Goal: Browse casually

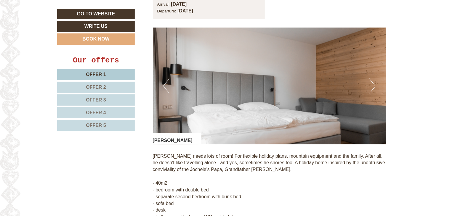
scroll to position [474, 0]
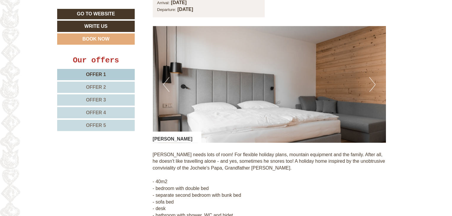
click at [369, 82] on button "Next" at bounding box center [372, 84] width 6 height 15
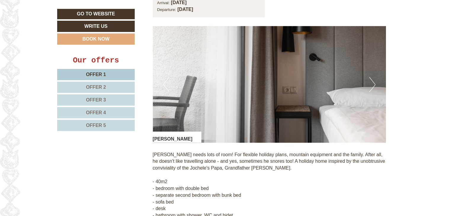
click at [369, 82] on button "Next" at bounding box center [372, 84] width 6 height 15
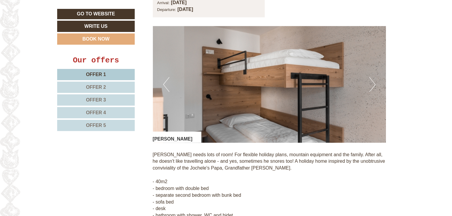
click at [369, 82] on button "Next" at bounding box center [372, 84] width 6 height 15
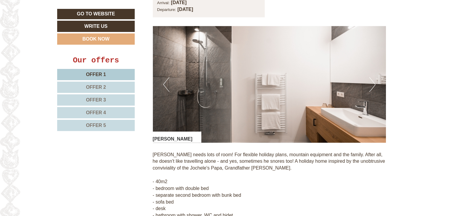
click at [369, 82] on button "Next" at bounding box center [372, 84] width 6 height 15
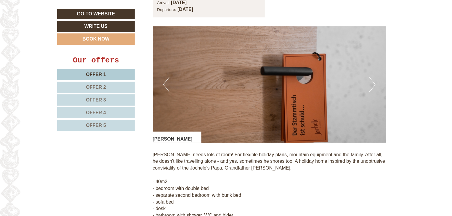
click at [369, 82] on button "Next" at bounding box center [372, 84] width 6 height 15
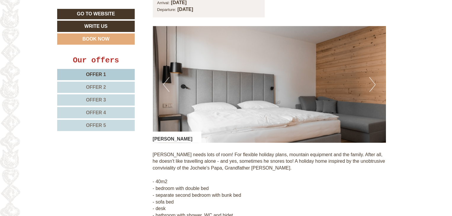
click at [369, 82] on button "Next" at bounding box center [372, 84] width 6 height 15
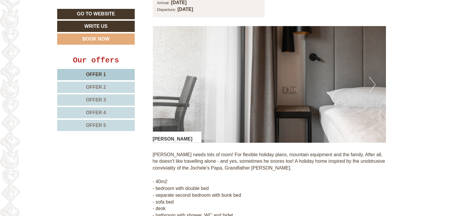
click at [369, 82] on button "Next" at bounding box center [372, 84] width 6 height 15
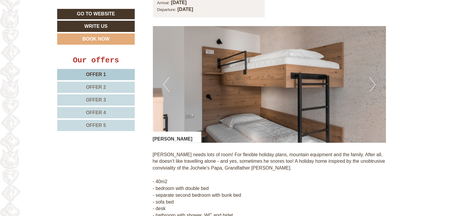
click at [369, 82] on button "Next" at bounding box center [372, 84] width 6 height 15
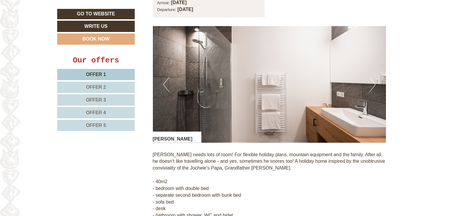
click at [369, 82] on button "Next" at bounding box center [372, 84] width 6 height 15
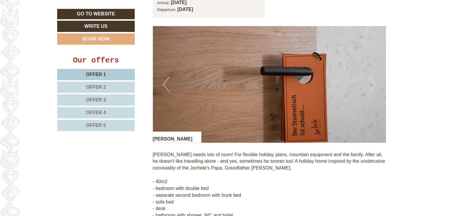
click at [369, 82] on button "Next" at bounding box center [372, 84] width 6 height 15
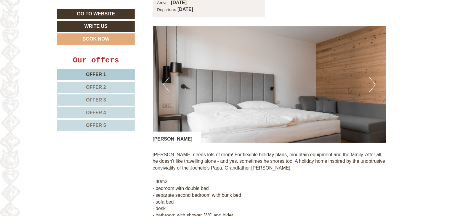
click at [369, 82] on button "Next" at bounding box center [372, 84] width 6 height 15
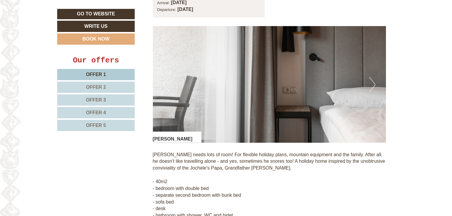
click at [369, 82] on button "Next" at bounding box center [372, 84] width 6 height 15
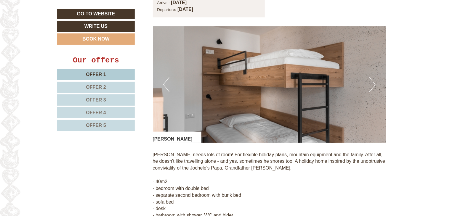
click at [369, 82] on button "Next" at bounding box center [372, 84] width 6 height 15
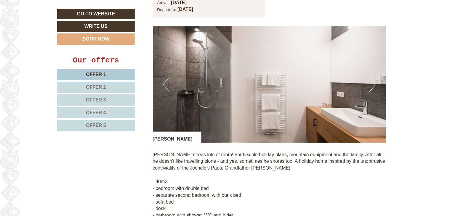
click at [369, 82] on button "Next" at bounding box center [372, 84] width 6 height 15
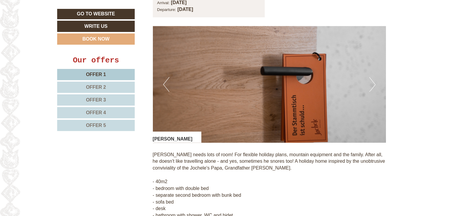
click at [369, 82] on button "Next" at bounding box center [372, 84] width 6 height 15
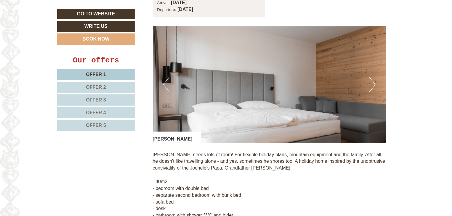
click at [369, 82] on button "Next" at bounding box center [372, 84] width 6 height 15
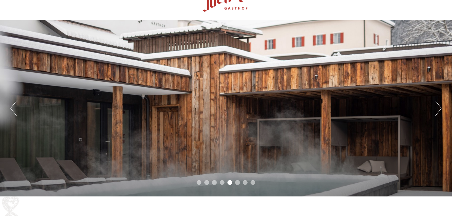
scroll to position [0, 0]
